Goal: Task Accomplishment & Management: Manage account settings

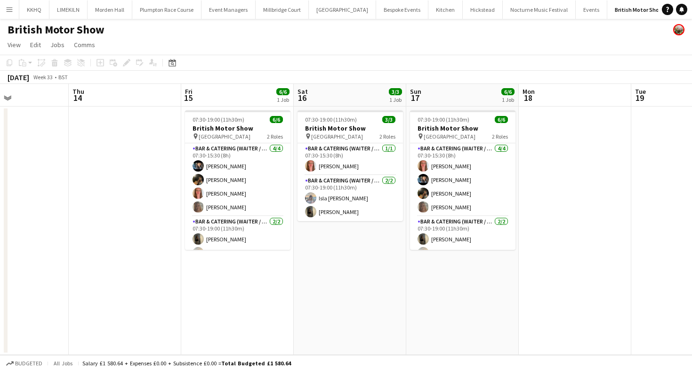
click at [672, 16] on button "[GEOGRAPHIC_DATA] Close" at bounding box center [705, 9] width 67 height 18
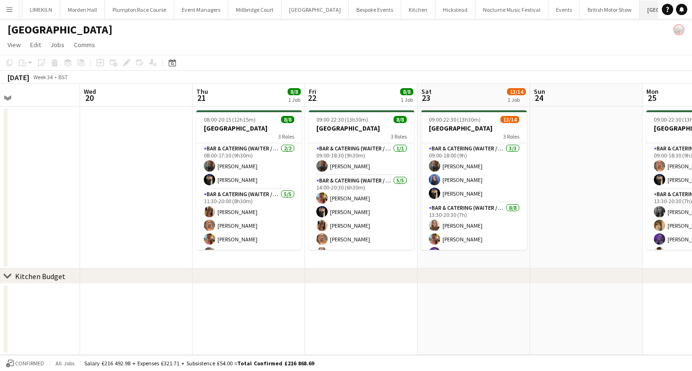
click at [640, 14] on button "[GEOGRAPHIC_DATA] Close" at bounding box center [674, 9] width 68 height 18
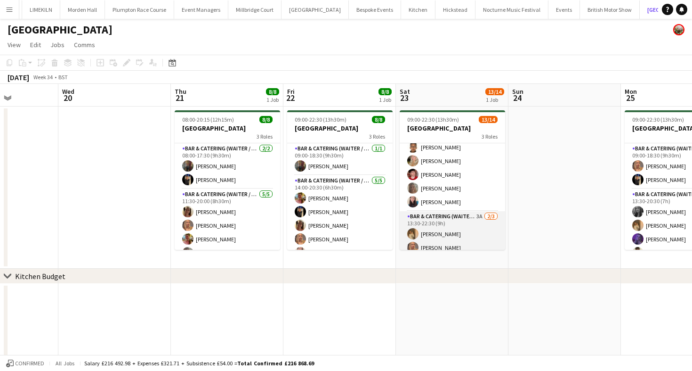
scroll to position [140, 0]
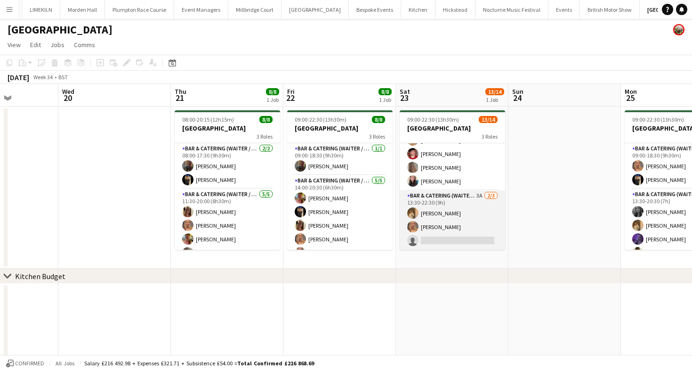
click at [462, 232] on app-card-role "Bar & Catering (Waiter / waitress) 3A [DATE] 13:30-22:30 (9h) [PERSON_NAME] [PE…" at bounding box center [453, 219] width 106 height 59
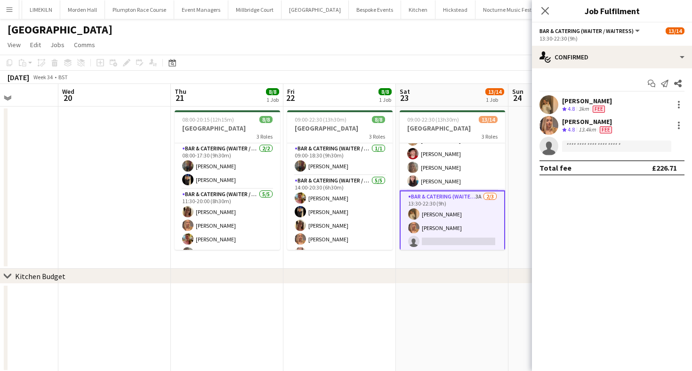
click at [465, 53] on app-page-menu "View Day view expanded Day view collapsed Month view Date picker Jump to [DATE]…" at bounding box center [346, 46] width 692 height 18
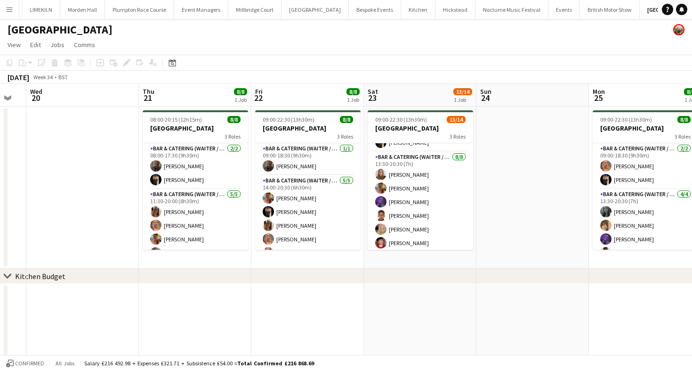
scroll to position [0, 0]
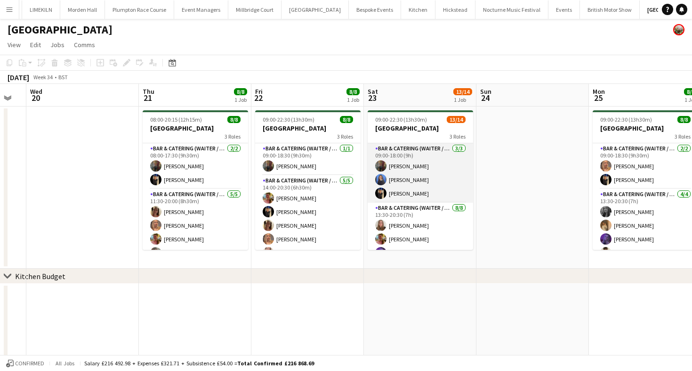
click at [397, 188] on app-card-role "Bar & Catering (Waiter / waitress) [DATE] 09:00-18:00 (9h) [PERSON_NAME] Poppy …" at bounding box center [421, 172] width 106 height 59
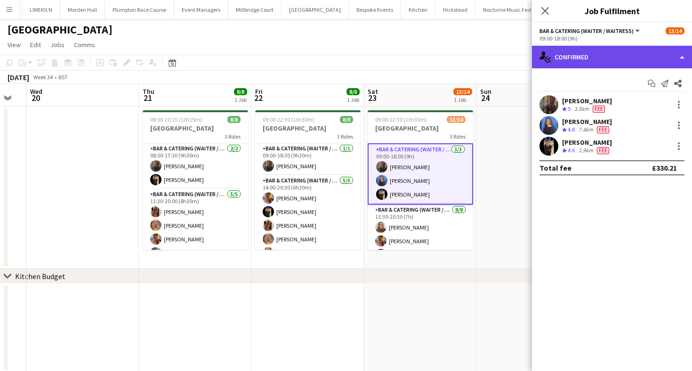
click at [630, 65] on div "single-neutral-actions-check-2 Confirmed" at bounding box center [612, 57] width 160 height 23
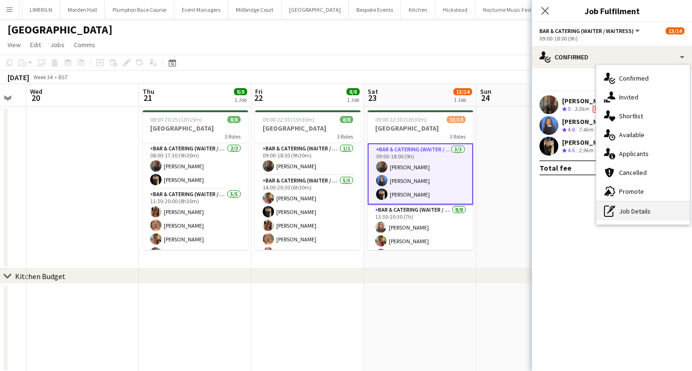
click at [634, 215] on div "pen-write Job Details" at bounding box center [643, 211] width 93 height 19
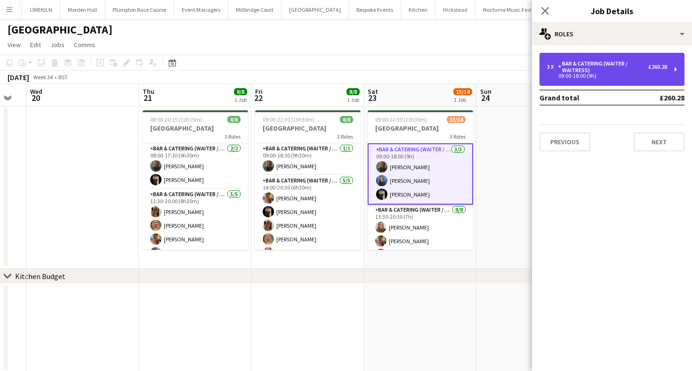
click at [610, 67] on div "Bar & Catering (Waiter / waitress)" at bounding box center [604, 66] width 90 height 13
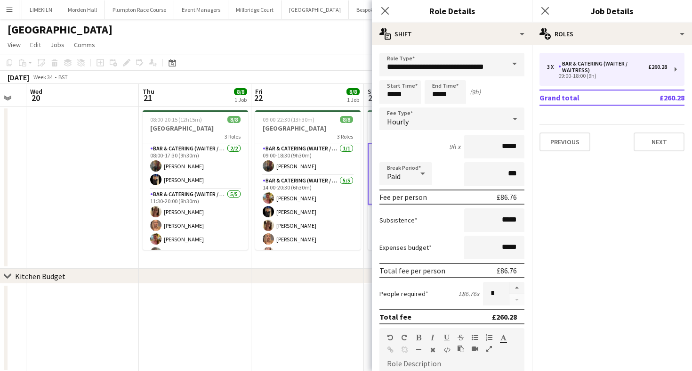
click at [324, 61] on app-toolbar "Copy Paste Paste Command V Paste with crew Command Shift V Paste linked Job [GE…" at bounding box center [346, 63] width 692 height 16
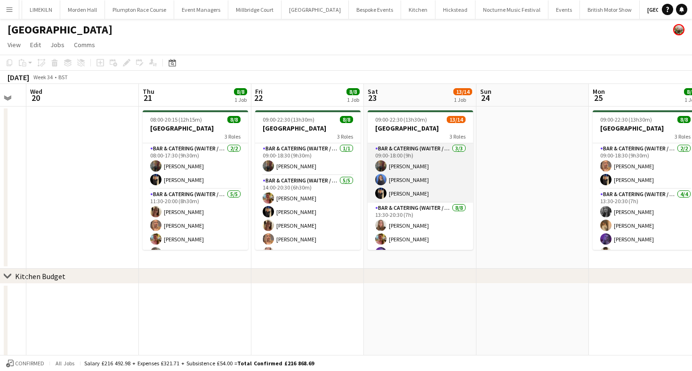
click at [440, 179] on app-card-role "Bar & Catering (Waiter / waitress) [DATE] 09:00-18:00 (9h) [PERSON_NAME] Poppy …" at bounding box center [421, 172] width 106 height 59
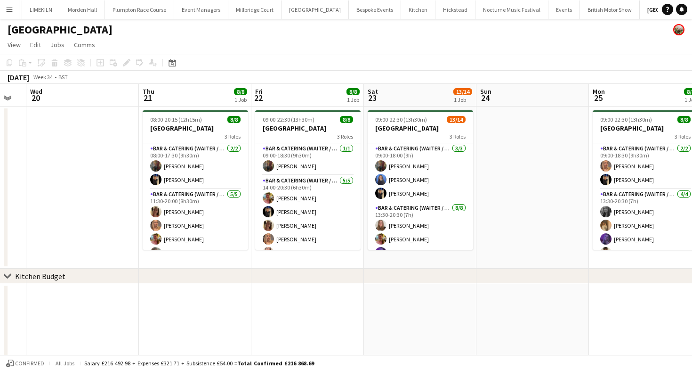
scroll to position [0, 312]
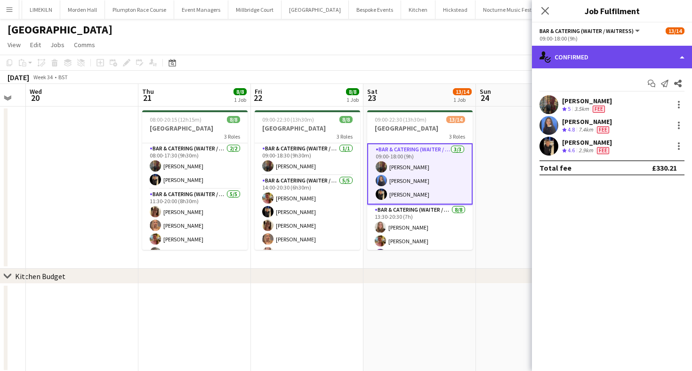
click at [627, 63] on div "single-neutral-actions-check-2 Confirmed" at bounding box center [612, 57] width 160 height 23
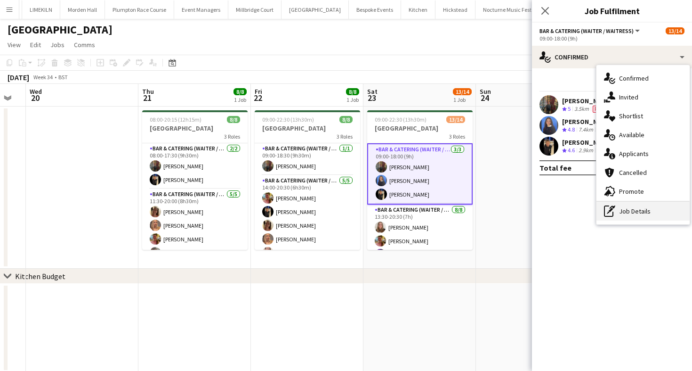
click at [633, 216] on div "pen-write Job Details" at bounding box center [643, 211] width 93 height 19
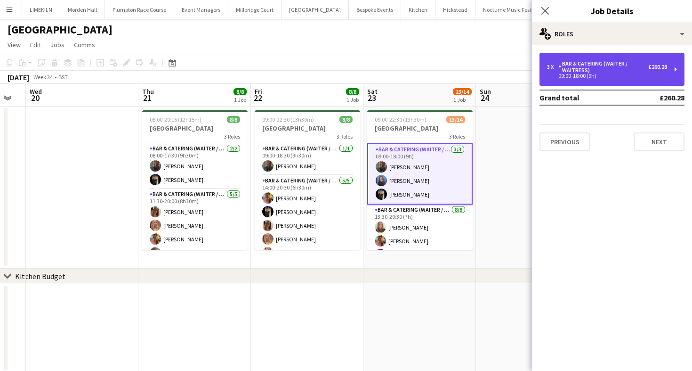
click at [600, 80] on div "3 x Bar & Catering (Waiter / waitress) £260.28 09:00-18:00 (9h)" at bounding box center [612, 69] width 145 height 33
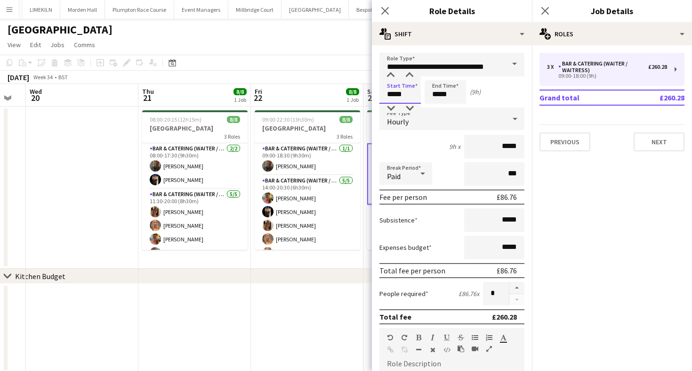
click at [393, 97] on input "*****" at bounding box center [400, 92] width 41 height 24
click at [389, 73] on div at bounding box center [391, 75] width 19 height 9
type input "*****"
click at [394, 106] on div at bounding box center [391, 108] width 19 height 9
click at [348, 66] on app-toolbar "Copy Paste Paste Command V Paste with crew Command Shift V Paste linked Job [GE…" at bounding box center [346, 63] width 692 height 16
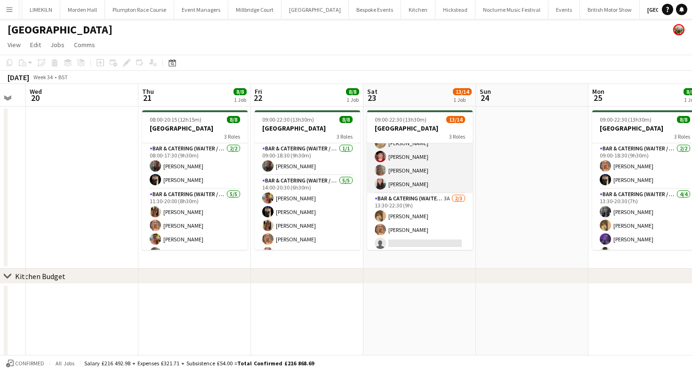
scroll to position [140, 0]
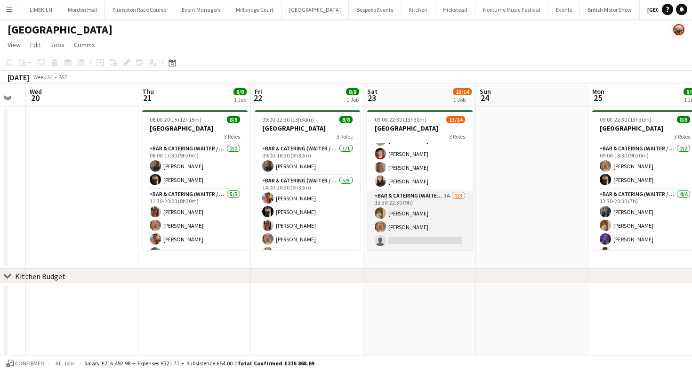
drag, startPoint x: 418, startPoint y: 225, endPoint x: 415, endPoint y: 230, distance: 5.9
click at [419, 225] on app-card-role "Bar & Catering (Waiter / waitress) 3A [DATE] 13:30-22:30 (9h) [PERSON_NAME] [PE…" at bounding box center [420, 219] width 106 height 59
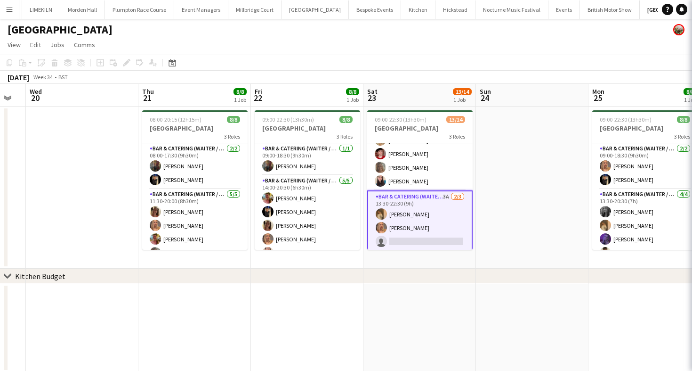
scroll to position [0, 311]
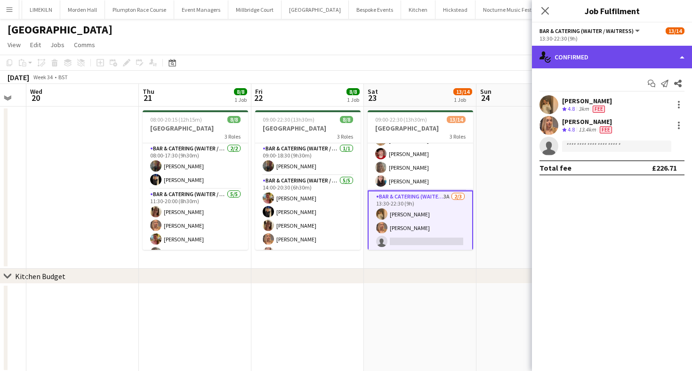
click at [612, 59] on div "single-neutral-actions-check-2 Confirmed" at bounding box center [612, 57] width 160 height 23
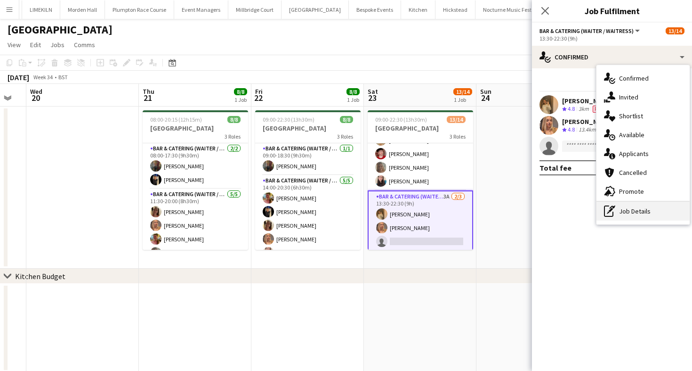
click at [663, 211] on div "pen-write Job Details" at bounding box center [643, 211] width 93 height 19
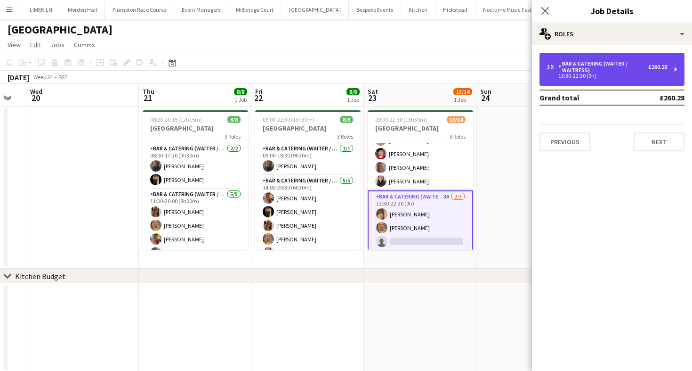
click at [642, 57] on div "3 x Bar & Catering (Waiter / waitress) £260.28 13:30-22:30 (9h)" at bounding box center [612, 69] width 145 height 33
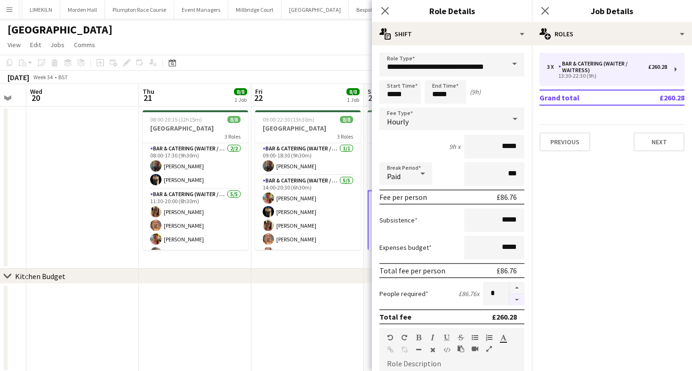
click at [519, 298] on button "button" at bounding box center [517, 300] width 15 height 12
type input "*"
click at [346, 68] on app-toolbar "Copy Paste Paste Command V Paste with crew Command Shift V Paste linked Job [GE…" at bounding box center [346, 63] width 692 height 16
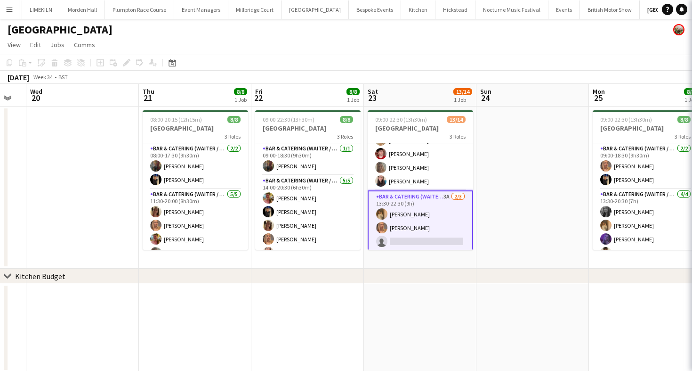
scroll to position [134, 0]
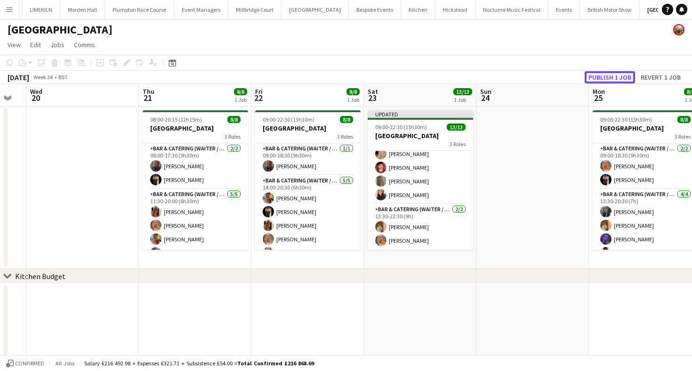
click at [605, 82] on button "Publish 1 job" at bounding box center [610, 77] width 50 height 12
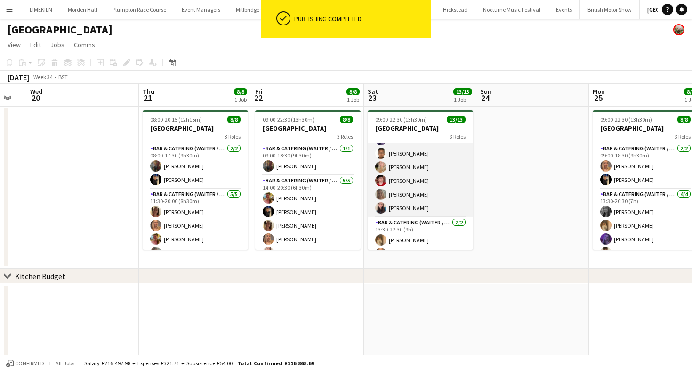
scroll to position [0, 311]
click at [397, 171] on app-card-role "Bar & Catering (Waiter / waitress) [DATE] 13:30-20:30 (7h) [PERSON_NAME] [PERSO…" at bounding box center [421, 153] width 106 height 128
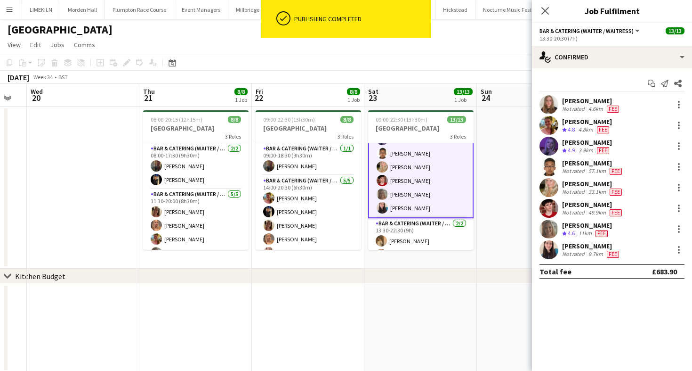
click at [578, 182] on div "[PERSON_NAME]" at bounding box center [593, 183] width 62 height 8
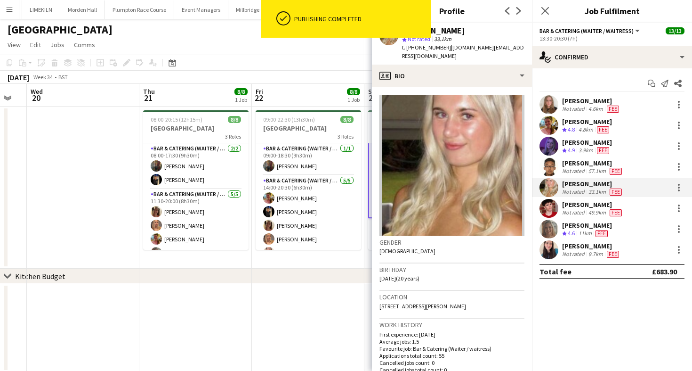
click at [333, 59] on app-toolbar "Copy Paste Paste Command V Paste with crew Command Shift V Paste linked Job [GE…" at bounding box center [346, 63] width 692 height 16
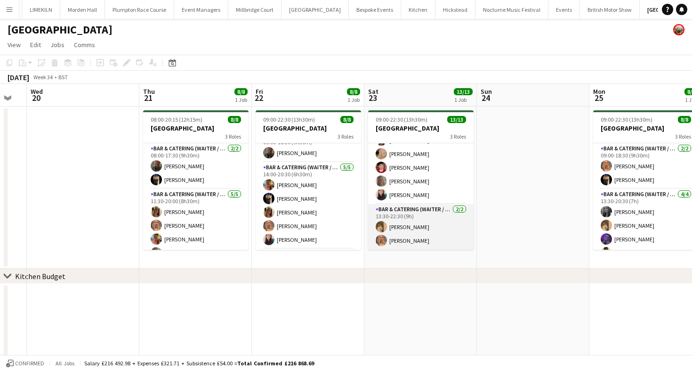
scroll to position [17, 0]
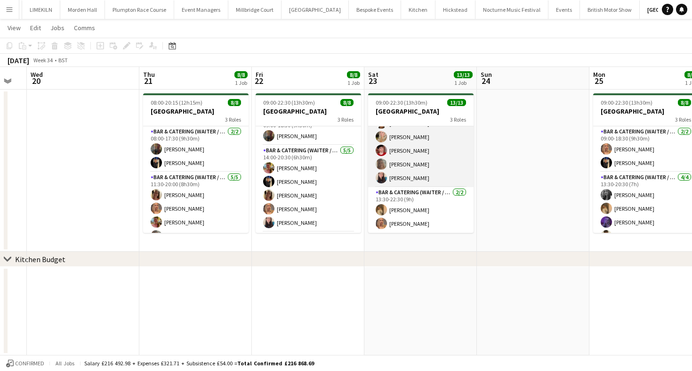
click at [385, 155] on app-card-role "Bar & Catering (Waiter / waitress) [DATE] 13:30-20:30 (7h) [PERSON_NAME] [PERSO…" at bounding box center [421, 123] width 106 height 128
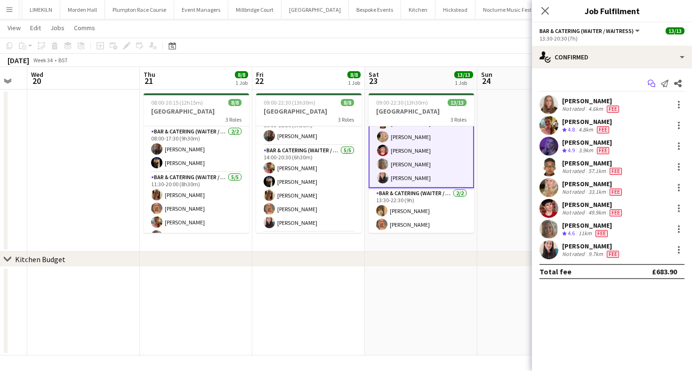
click at [650, 83] on icon "Start chat" at bounding box center [652, 84] width 8 height 8
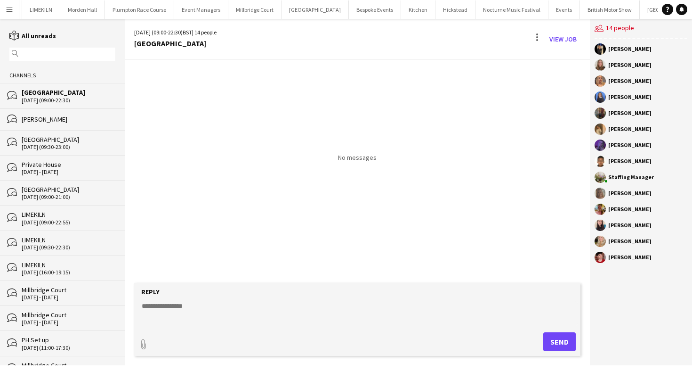
click at [203, 327] on form "Reply paperclip Send" at bounding box center [357, 319] width 447 height 73
click at [171, 306] on textarea at bounding box center [359, 313] width 437 height 24
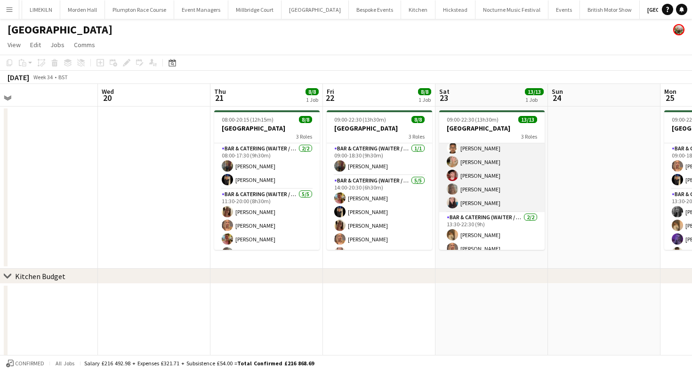
scroll to position [117, 0]
